Goal: Register for event/course

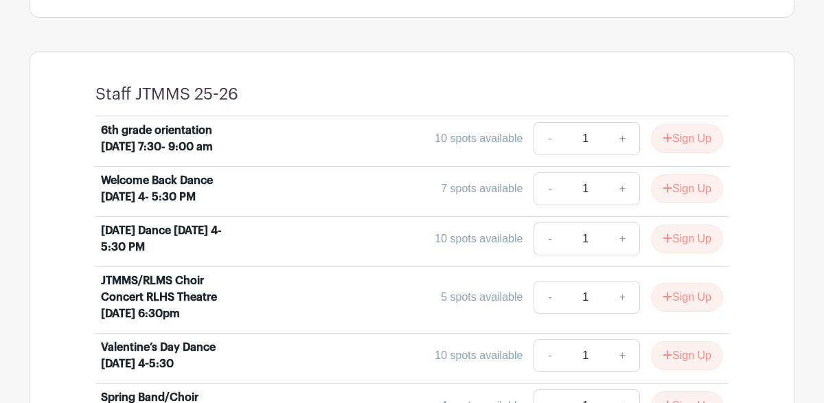
scroll to position [525, 0]
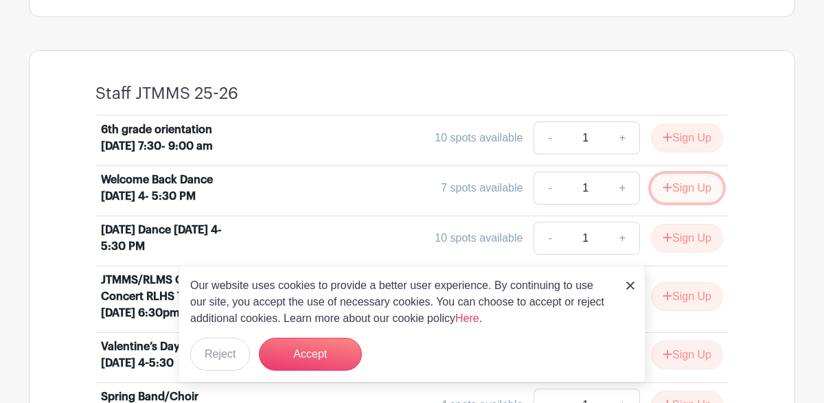
click at [681, 203] on button "Sign Up" at bounding box center [687, 188] width 72 height 29
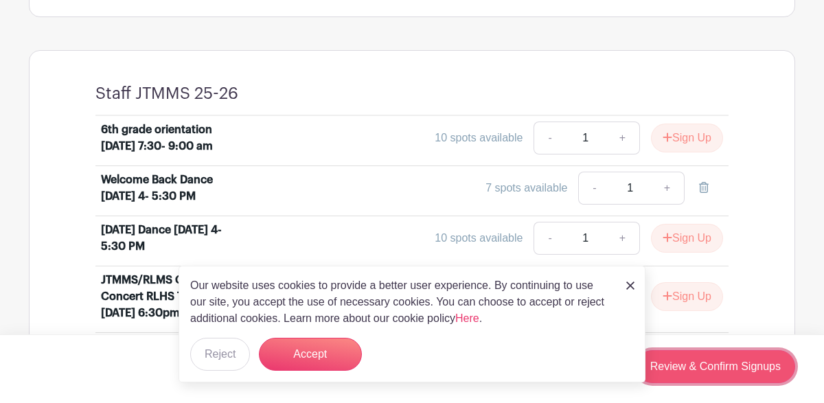
click at [703, 366] on link "Review & Confirm Signups" at bounding box center [715, 366] width 159 height 33
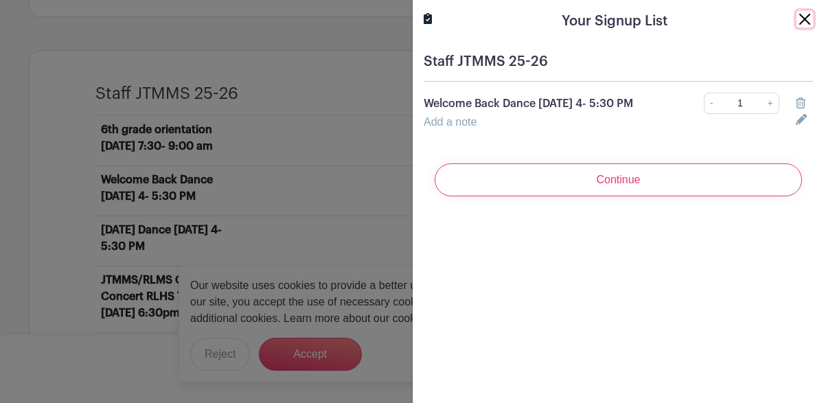
click at [801, 22] on button "Close" at bounding box center [805, 19] width 16 height 16
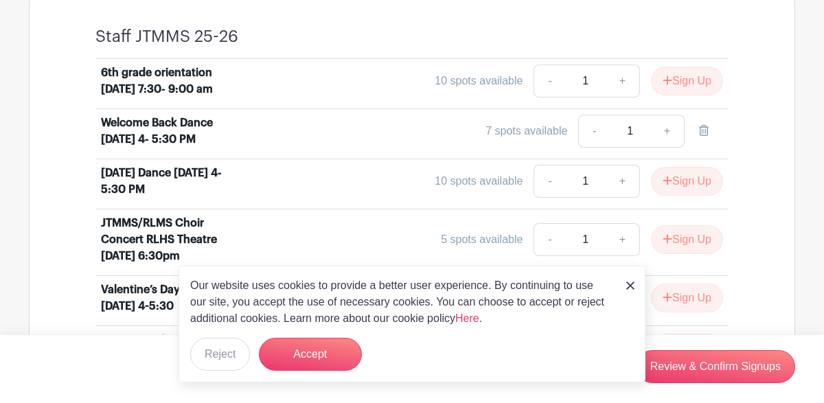
scroll to position [585, 0]
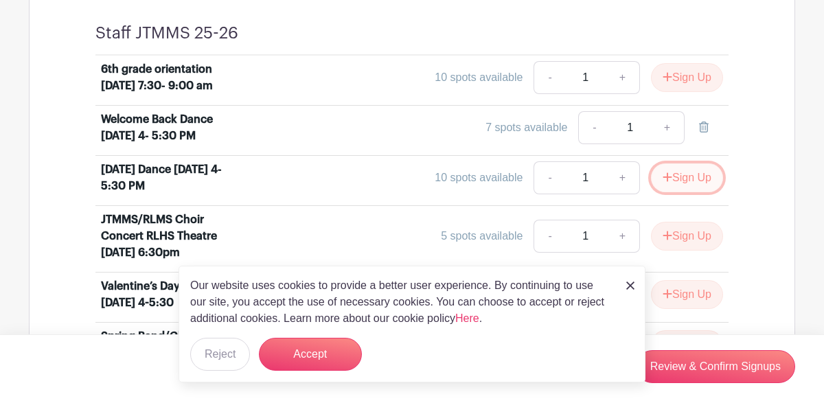
click at [691, 192] on button "Sign Up" at bounding box center [687, 177] width 72 height 29
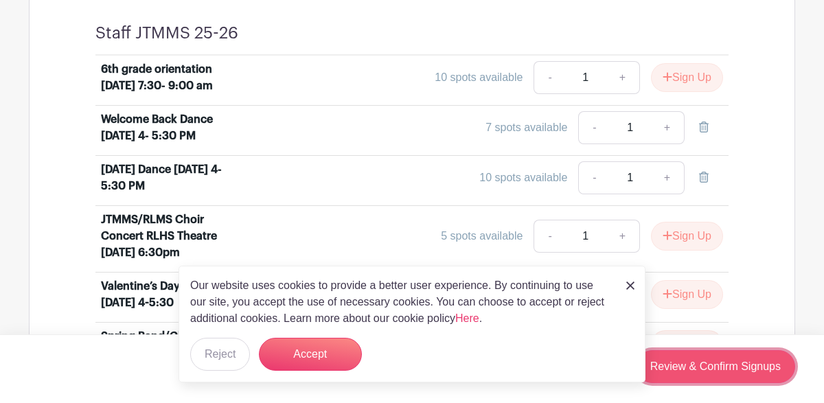
click at [745, 365] on link "Review & Confirm Signups" at bounding box center [715, 366] width 159 height 33
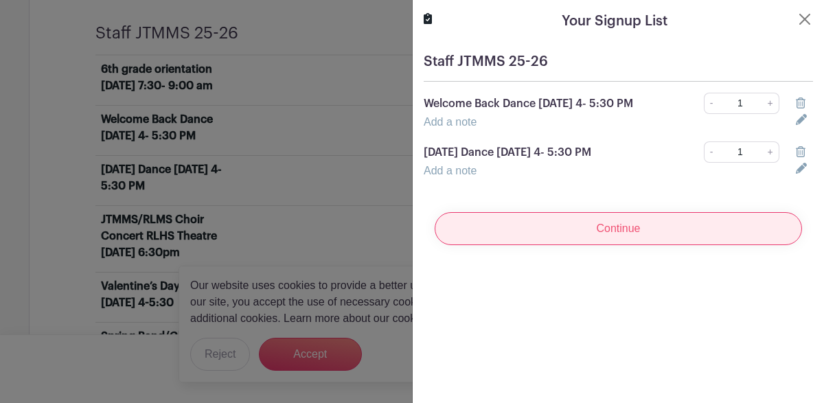
click at [694, 245] on input "Continue" at bounding box center [618, 228] width 367 height 33
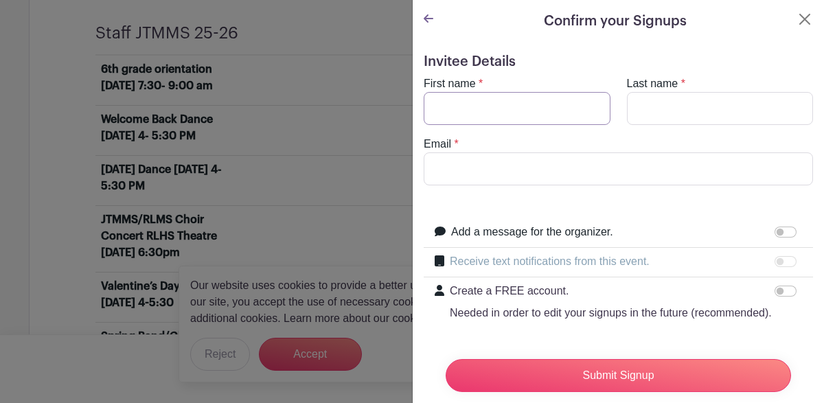
click at [486, 111] on input "First name" at bounding box center [517, 108] width 187 height 33
type input "[PERSON_NAME]"
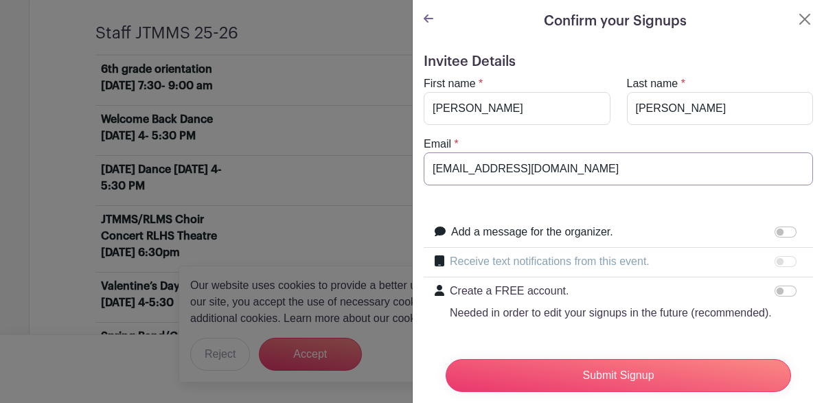
click at [446, 170] on input "[EMAIL_ADDRESS][DOMAIN_NAME]" at bounding box center [618, 168] width 389 height 33
drag, startPoint x: 534, startPoint y: 170, endPoint x: 482, endPoint y: 170, distance: 51.5
click at [482, 170] on input "[EMAIL_ADDRESS][DOMAIN_NAME]" at bounding box center [618, 168] width 389 height 33
type input "[EMAIL_ADDRESS][DOMAIN_NAME]"
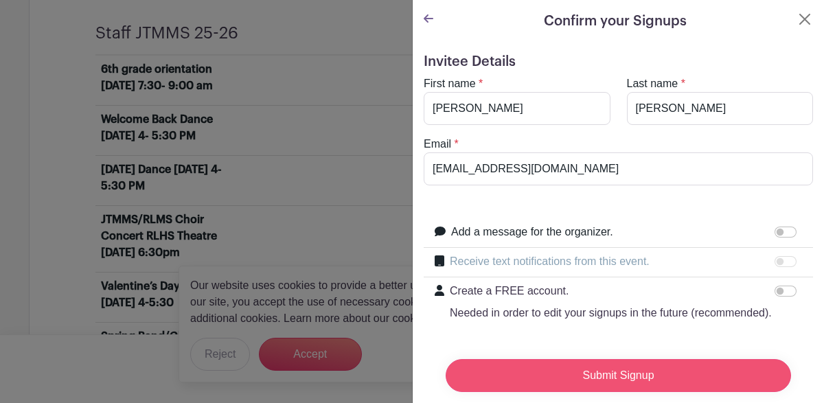
click at [540, 372] on input "Submit Signup" at bounding box center [619, 375] width 346 height 33
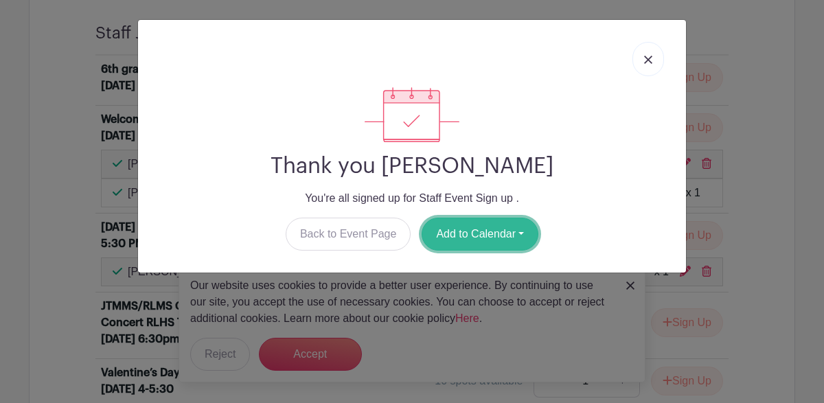
click at [500, 236] on button "Add to Calendar" at bounding box center [480, 234] width 117 height 33
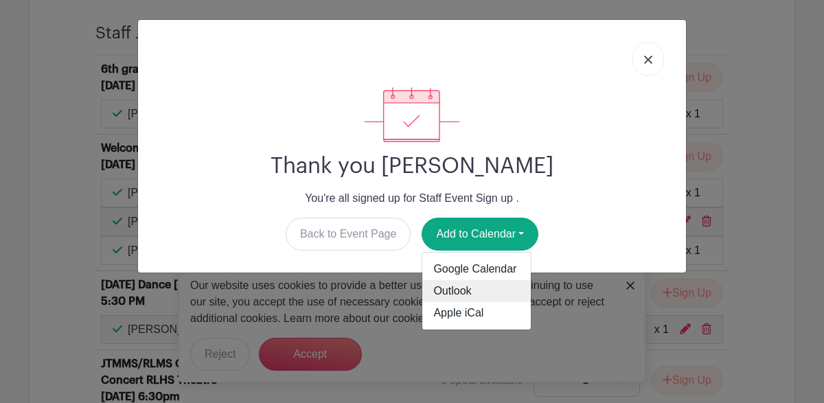
click at [471, 290] on link "Outlook" at bounding box center [476, 291] width 109 height 22
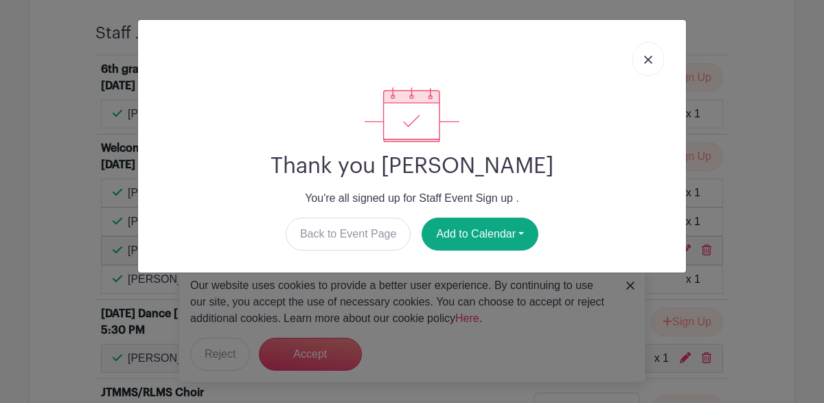
click at [645, 62] on img at bounding box center [648, 60] width 8 height 8
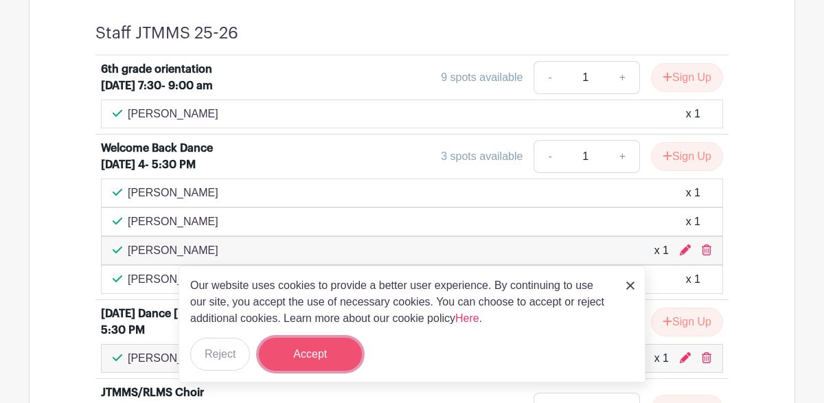
click at [317, 363] on button "Accept" at bounding box center [310, 354] width 103 height 33
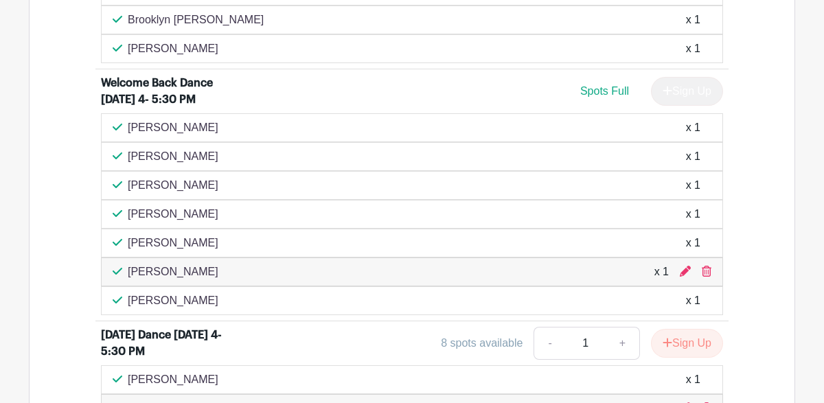
scroll to position [776, 0]
